Goal: Information Seeking & Learning: Learn about a topic

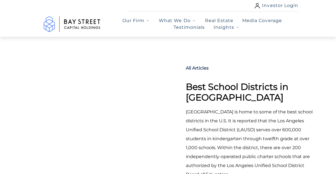
select select "***"
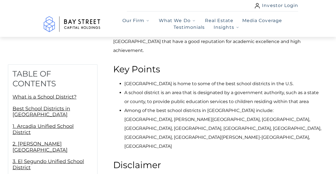
click at [196, 106] on li "Among of the best school districts in [GEOGRAPHIC_DATA] include: [GEOGRAPHIC_DA…" at bounding box center [222, 128] width 197 height 45
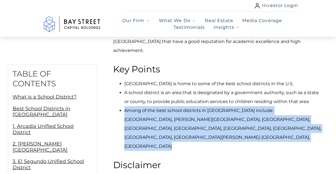
click at [196, 106] on li "Among of the best school districts in [GEOGRAPHIC_DATA] include: [GEOGRAPHIC_DA…" at bounding box center [222, 128] width 197 height 45
click at [172, 121] on li "Among of the best school districts in [GEOGRAPHIC_DATA] include: [GEOGRAPHIC_DA…" at bounding box center [222, 128] width 197 height 45
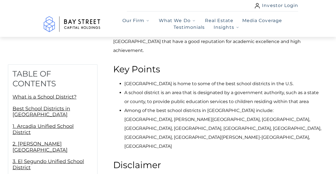
scroll to position [0, 0]
click at [172, 121] on li "Among of the best school districts in [GEOGRAPHIC_DATA] include: [GEOGRAPHIC_DA…" at bounding box center [222, 128] width 197 height 45
click at [174, 118] on li "Among of the best school districts in [GEOGRAPHIC_DATA] include: [GEOGRAPHIC_DA…" at bounding box center [222, 128] width 197 height 45
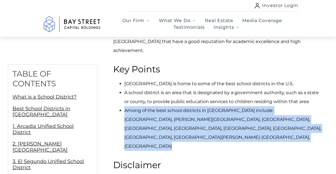
click at [174, 118] on li "Among of the best school districts in [GEOGRAPHIC_DATA] include: [GEOGRAPHIC_DA…" at bounding box center [222, 128] width 197 height 45
click at [183, 109] on li "Among of the best school districts in [GEOGRAPHIC_DATA] include: [GEOGRAPHIC_DA…" at bounding box center [222, 128] width 197 height 45
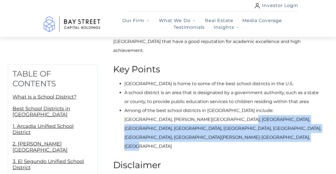
drag, startPoint x: 183, startPoint y: 109, endPoint x: 167, endPoint y: 124, distance: 21.7
click at [163, 129] on li "Among of the best school districts in [GEOGRAPHIC_DATA] include: [GEOGRAPHIC_DA…" at bounding box center [222, 128] width 197 height 45
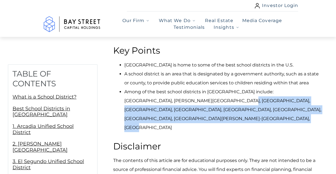
click at [168, 123] on li "Among of the best school districts in [GEOGRAPHIC_DATA] include: [GEOGRAPHIC_DA…" at bounding box center [222, 109] width 197 height 45
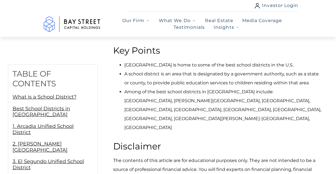
click at [168, 123] on li "Among of the best school districts in [GEOGRAPHIC_DATA] include: [GEOGRAPHIC_DA…" at bounding box center [222, 109] width 197 height 45
click at [181, 112] on li "Among of the best school districts in [GEOGRAPHIC_DATA] include: [GEOGRAPHIC_DA…" at bounding box center [222, 109] width 197 height 45
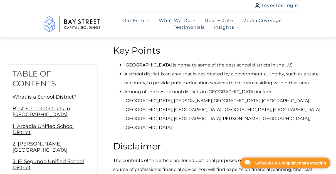
click at [197, 126] on li "Among of the best school districts in [GEOGRAPHIC_DATA] include: [GEOGRAPHIC_DA…" at bounding box center [222, 109] width 197 height 45
click at [203, 118] on li "Among of the best school districts in [GEOGRAPHIC_DATA] include: [GEOGRAPHIC_DA…" at bounding box center [222, 109] width 197 height 45
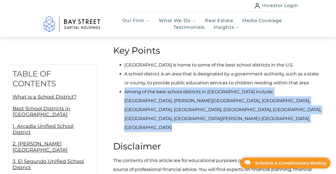
click at [203, 118] on li "Among of the best school districts in [GEOGRAPHIC_DATA] include: [GEOGRAPHIC_DA…" at bounding box center [222, 109] width 197 height 45
click at [196, 125] on li "Among of the best school districts in [GEOGRAPHIC_DATA] include: [GEOGRAPHIC_DA…" at bounding box center [222, 109] width 197 height 45
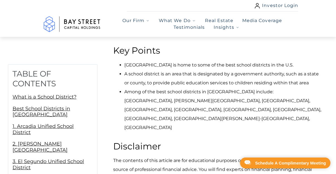
click at [183, 138] on h2 "What is a School District?" at bounding box center [217, 173] width 209 height 71
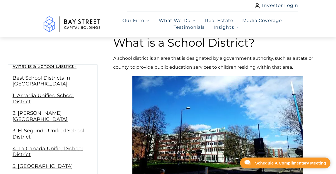
scroll to position [31, 0]
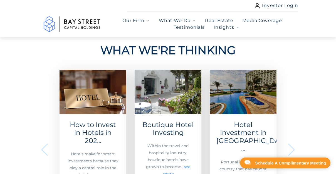
scroll to position [2665, 0]
